Goal: Transaction & Acquisition: Purchase product/service

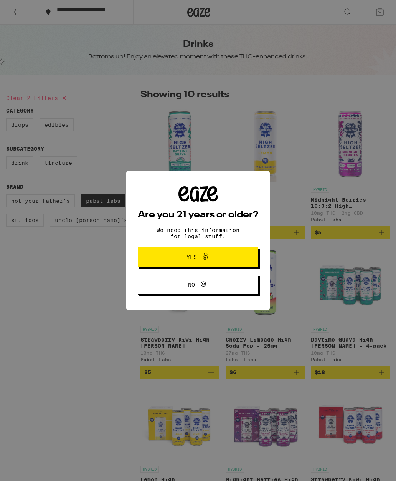
click at [230, 254] on button "Yes" at bounding box center [198, 257] width 121 height 20
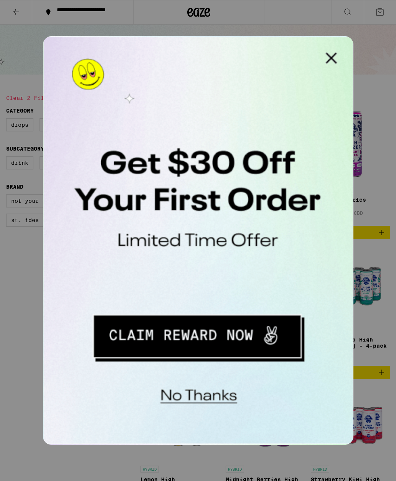
click at [395, 153] on div at bounding box center [198, 240] width 396 height 481
click at [143, 43] on button "Close Modal" at bounding box center [140, 43] width 15 height 15
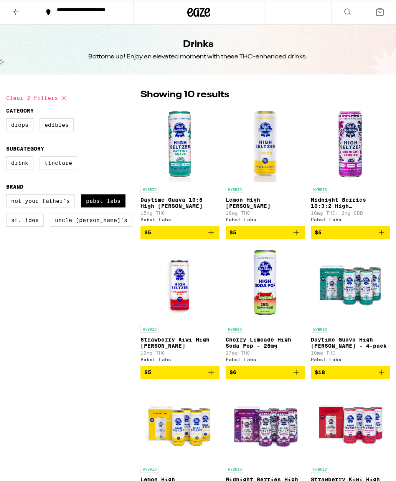
click at [13, 13] on icon at bounding box center [16, 11] width 9 height 9
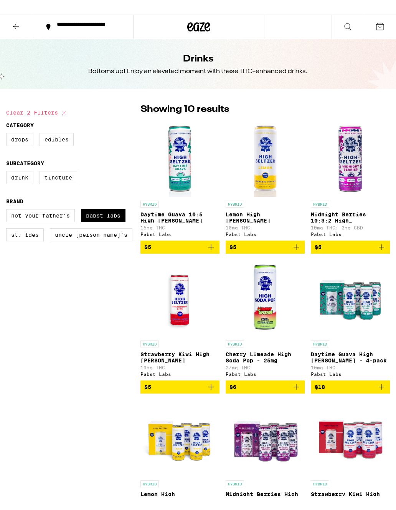
click at [16, 12] on icon at bounding box center [16, 11] width 9 height 9
